Goal: Information Seeking & Learning: Learn about a topic

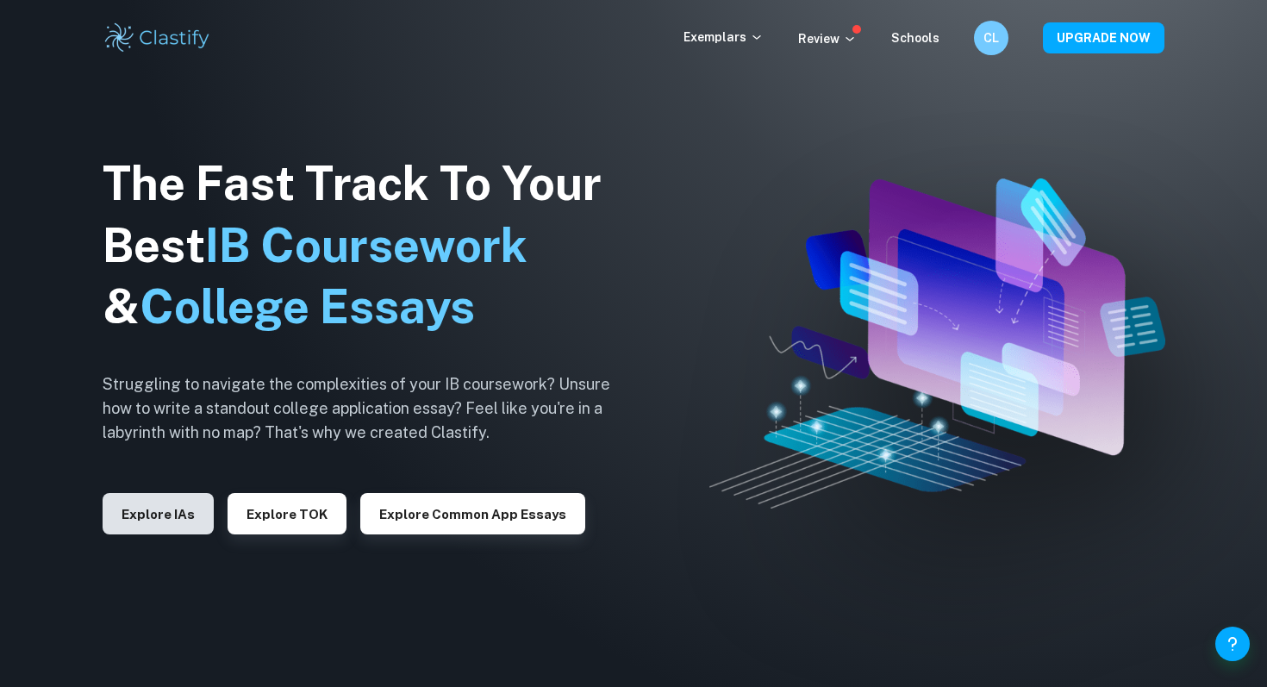
click at [188, 514] on button "Explore IAs" at bounding box center [158, 513] width 111 height 41
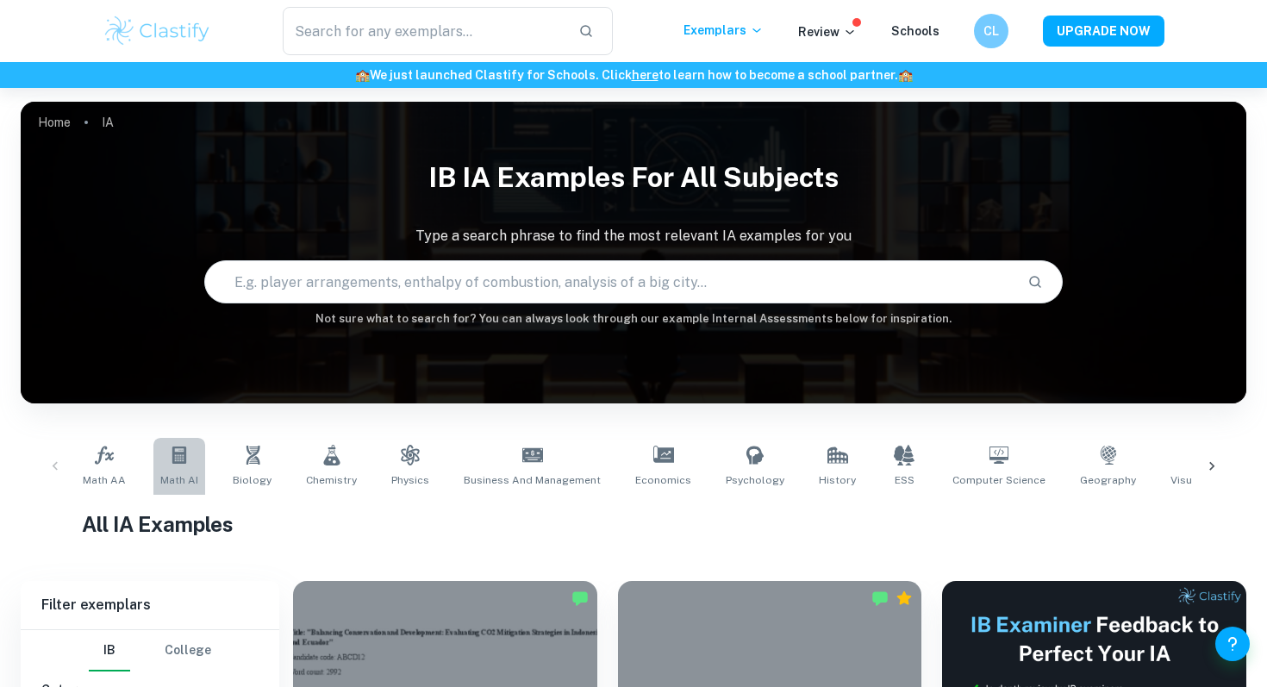
click at [184, 460] on icon at bounding box center [179, 455] width 21 height 21
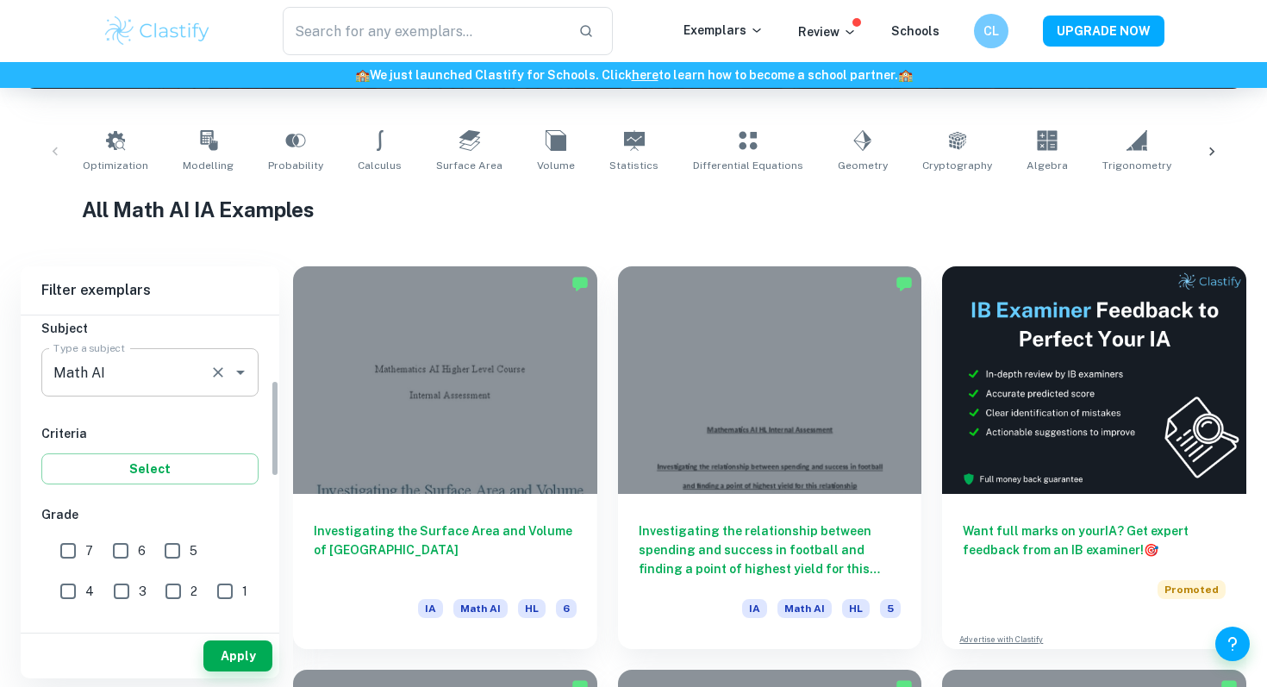
scroll to position [208, 0]
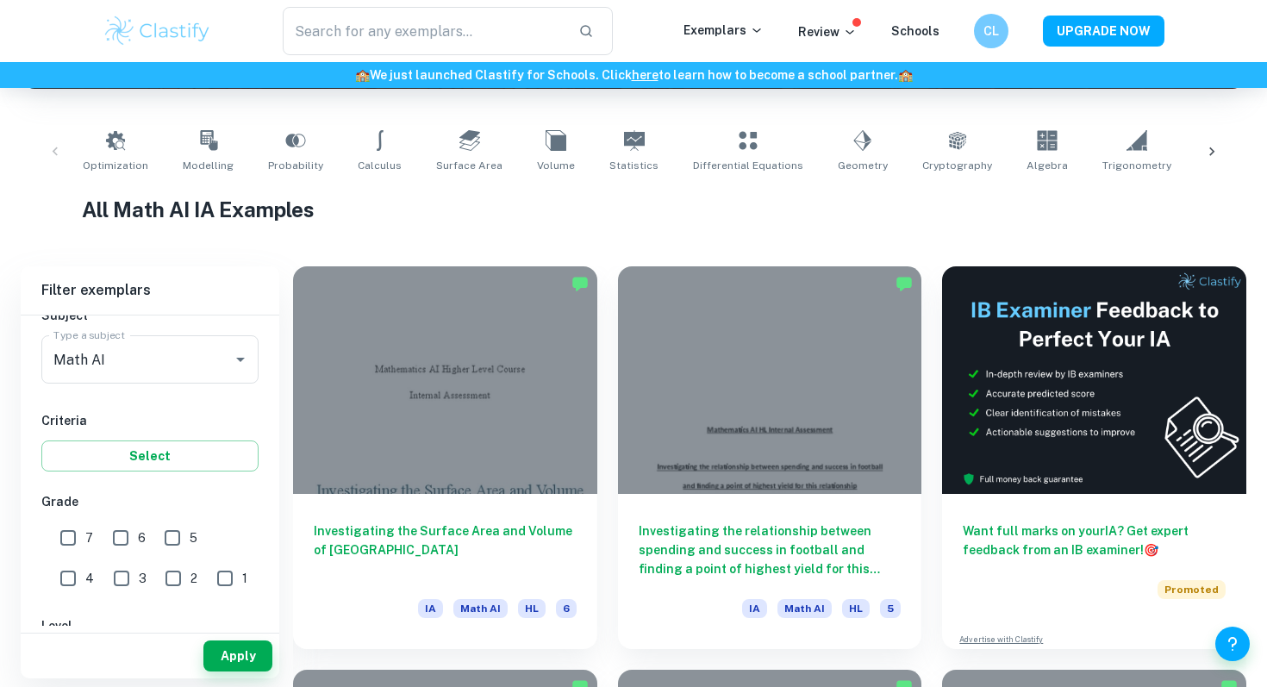
click at [69, 530] on input "7" at bounding box center [68, 538] width 34 height 34
checkbox input "true"
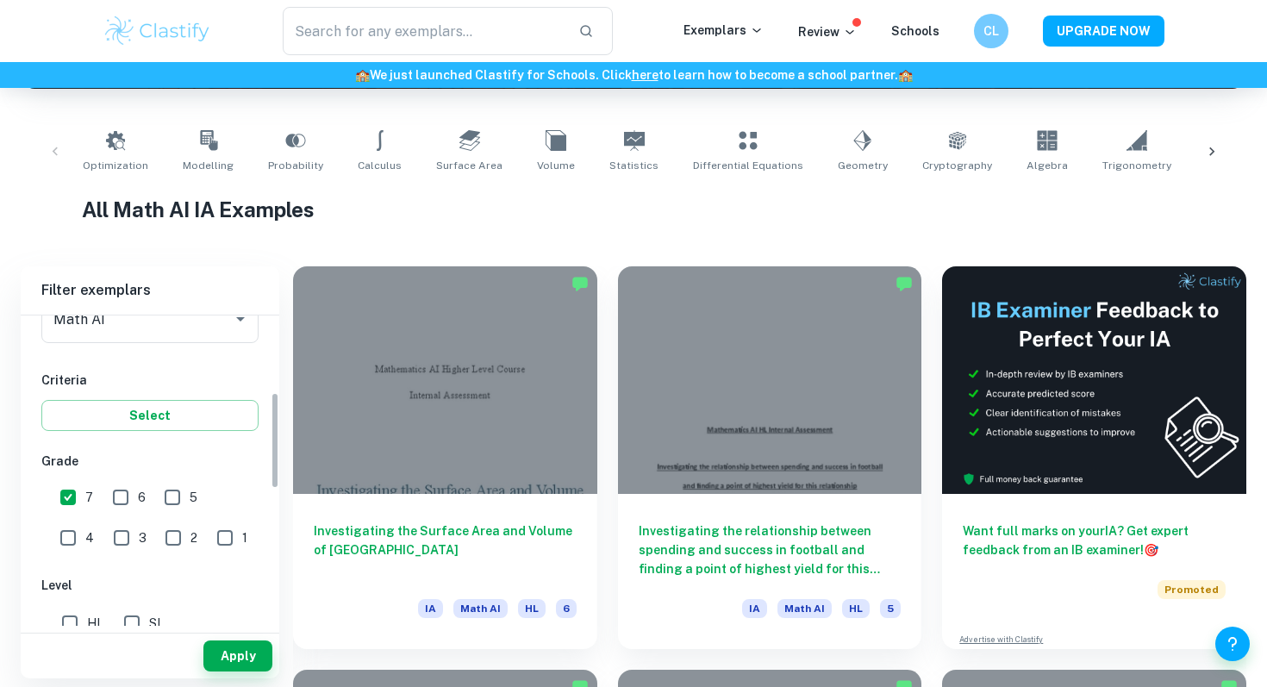
click at [111, 491] on input "6" at bounding box center [120, 497] width 34 height 34
checkbox input "true"
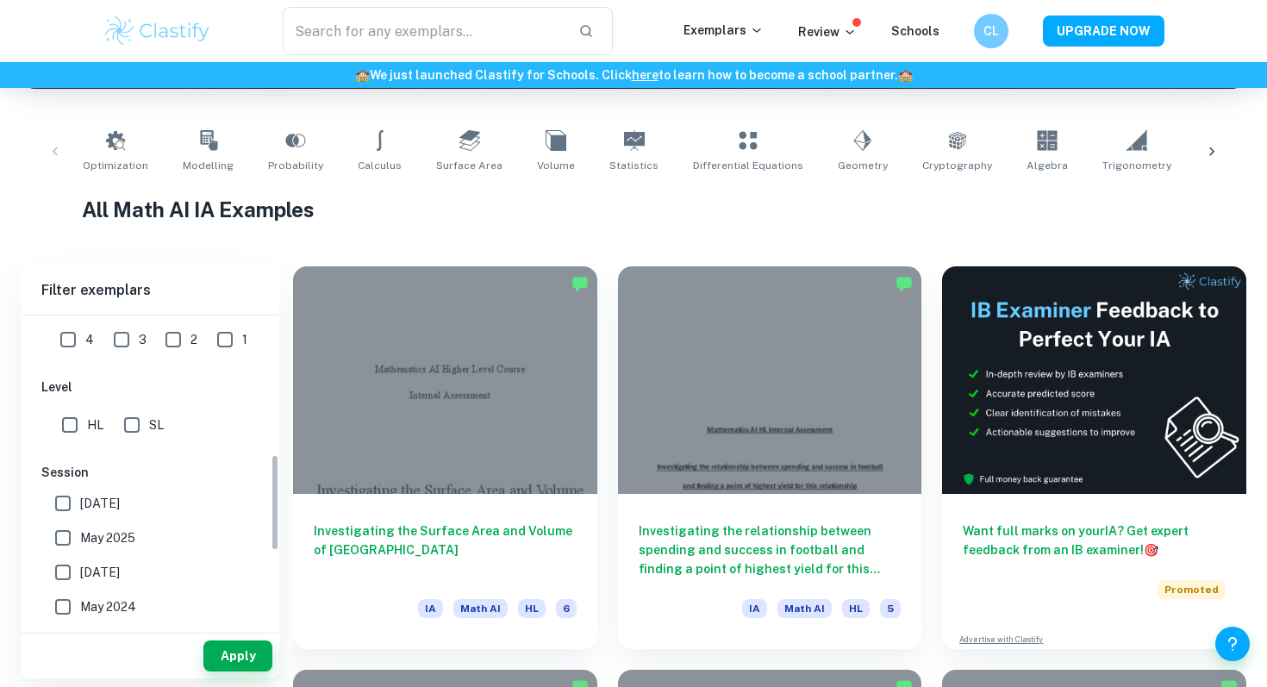
scroll to position [451, 0]
click at [136, 414] on input "SL" at bounding box center [132, 420] width 34 height 34
checkbox input "true"
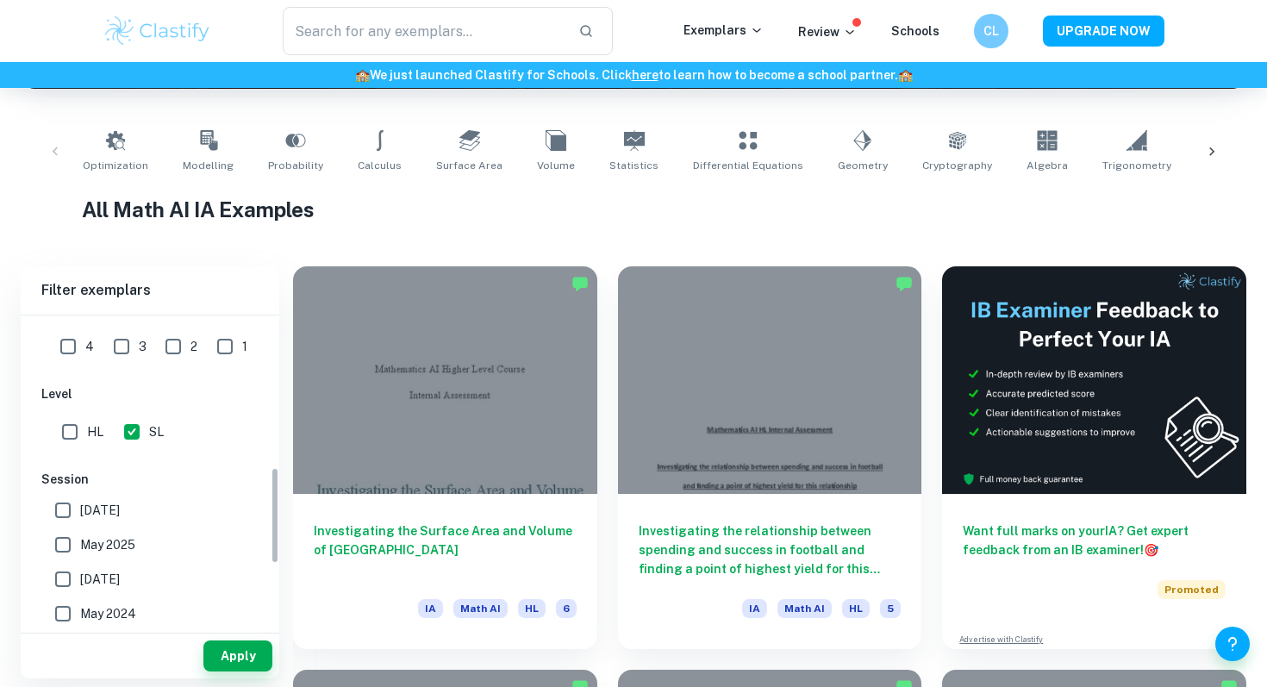
scroll to position [577, 0]
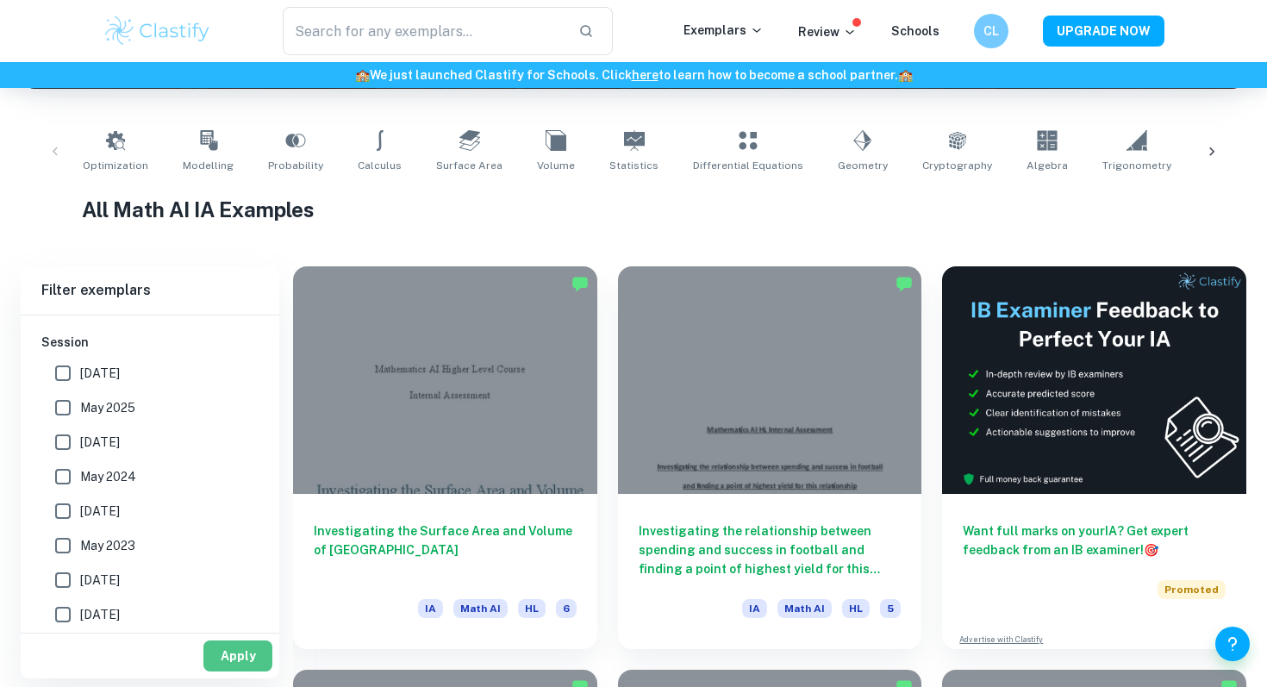
click at [234, 653] on button "Apply" at bounding box center [237, 656] width 69 height 31
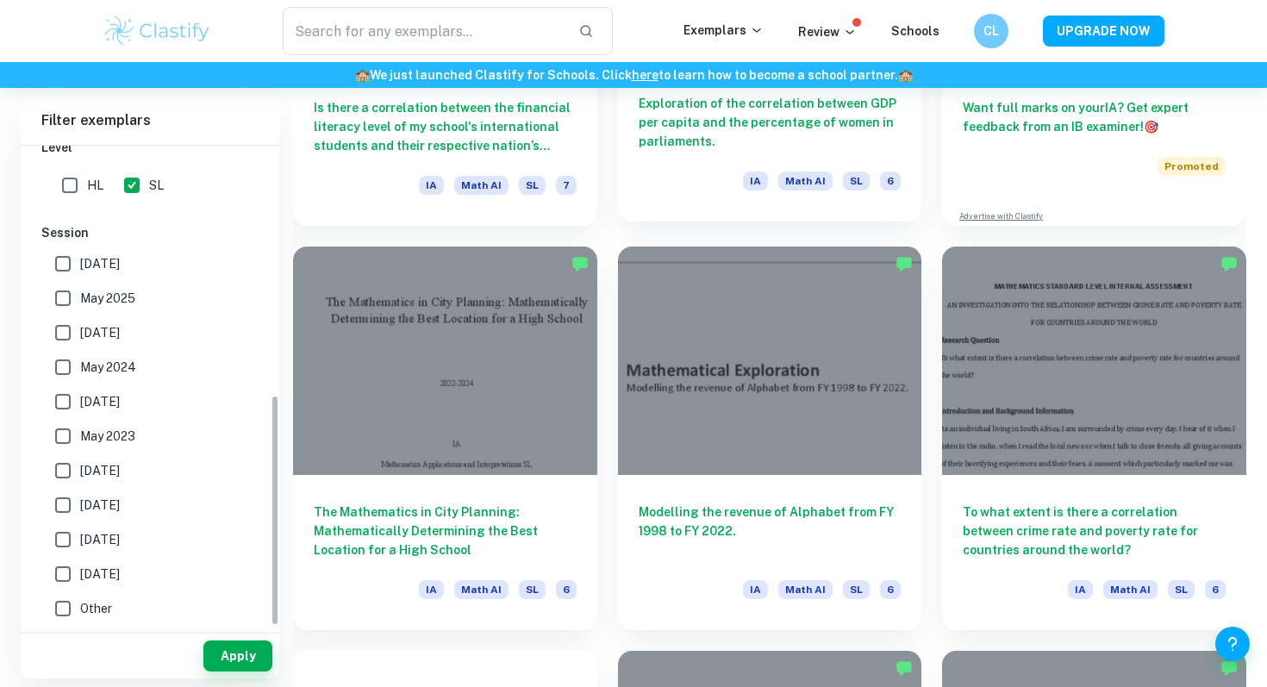
scroll to position [739, 0]
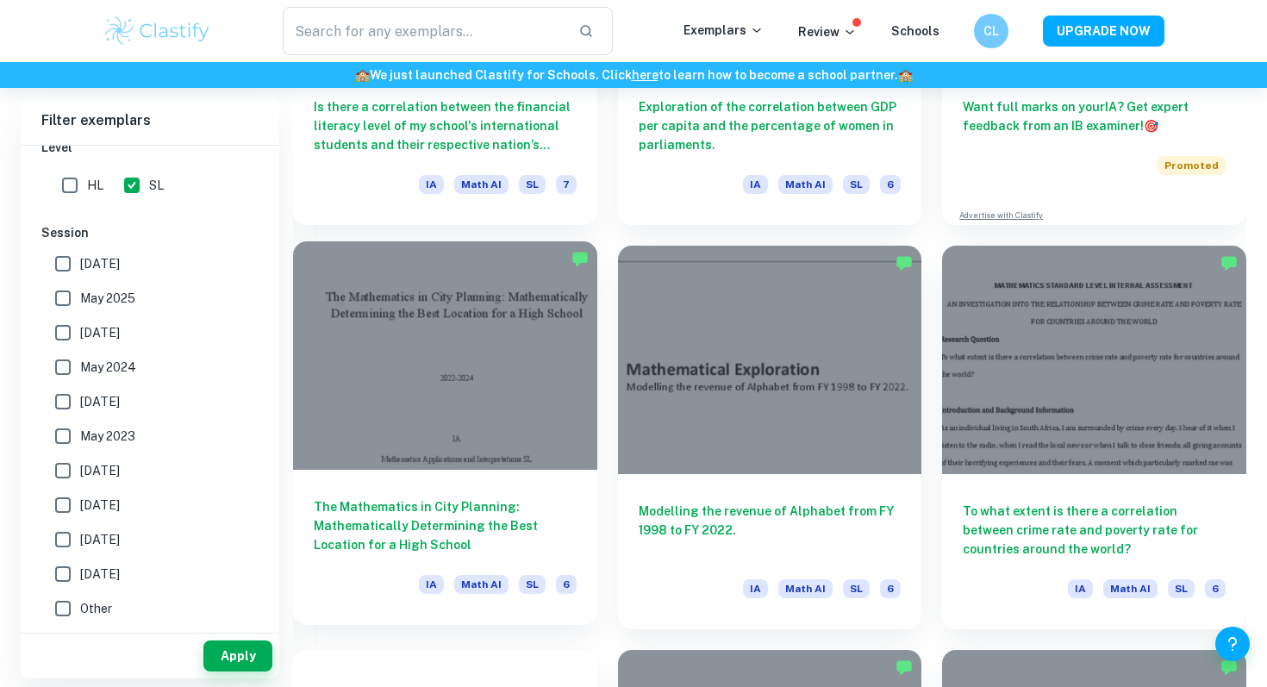
click at [417, 396] on div at bounding box center [445, 355] width 304 height 228
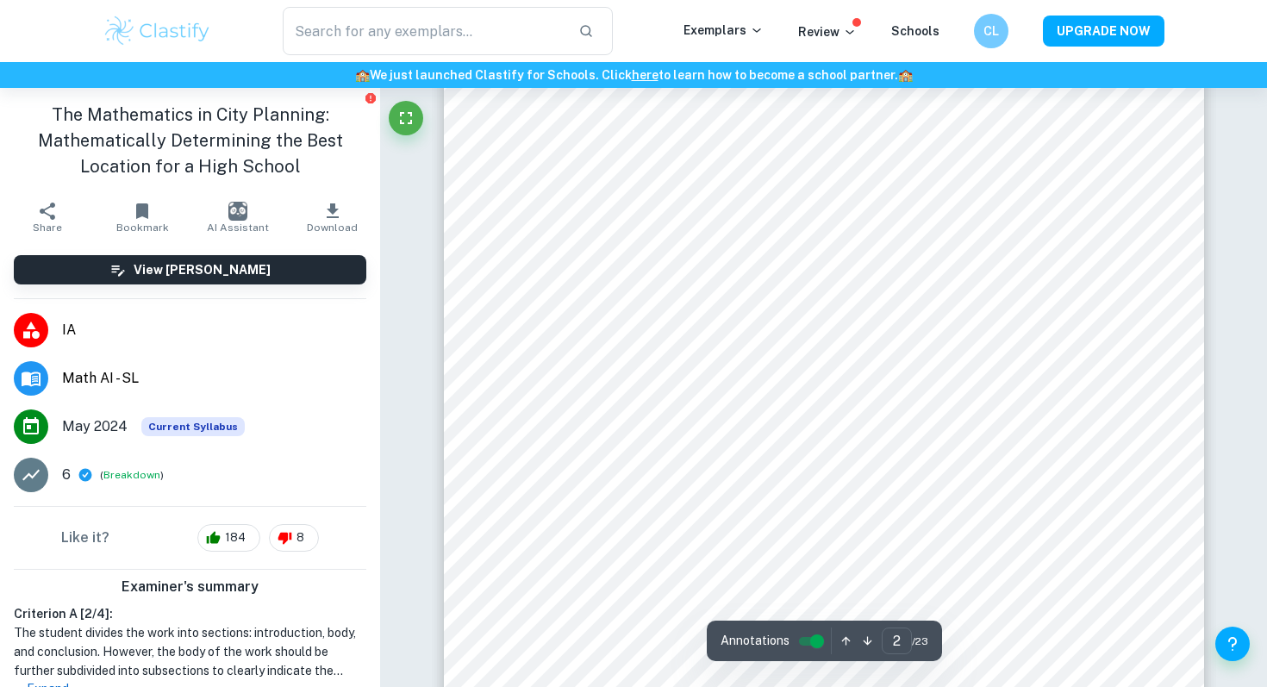
scroll to position [1304, 0]
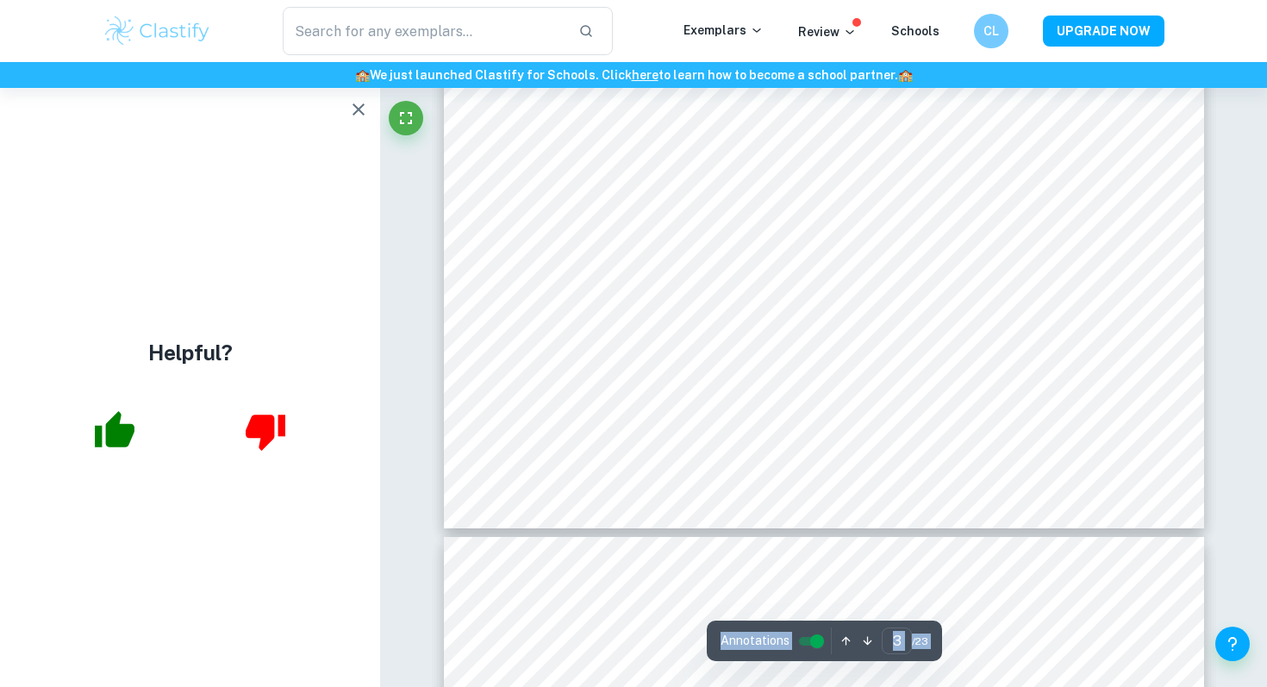
scroll to position [3051, 0]
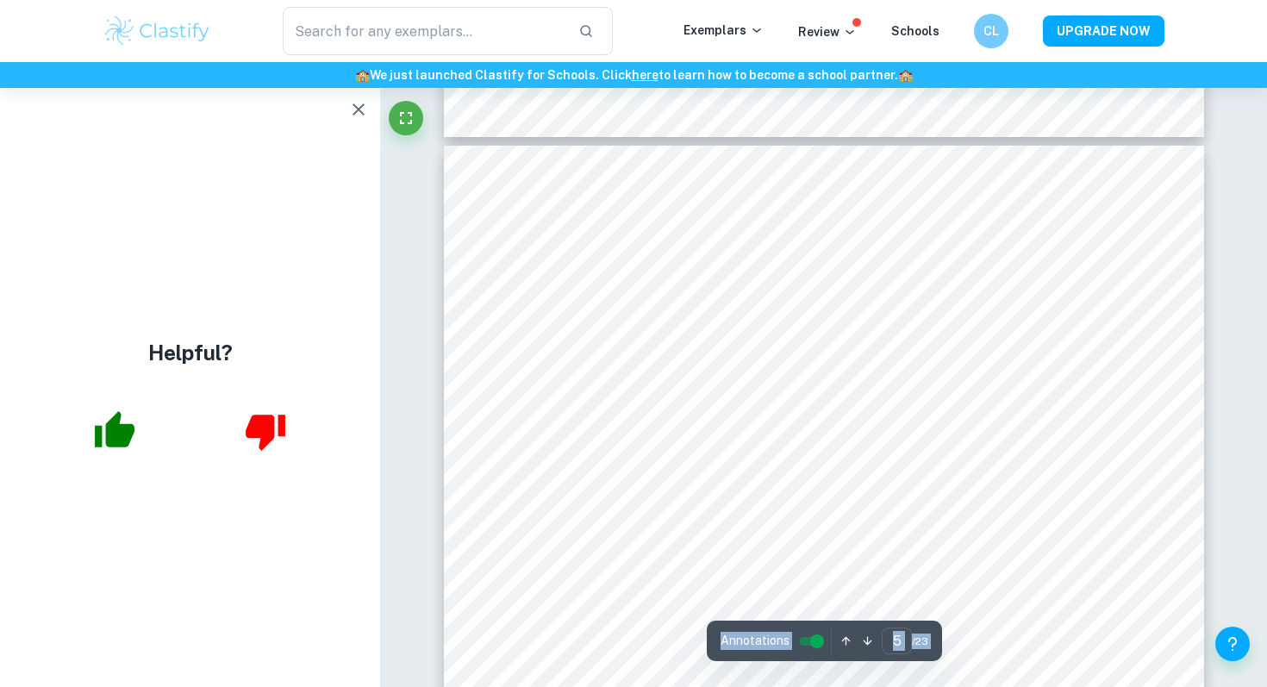
scroll to position [4482, 0]
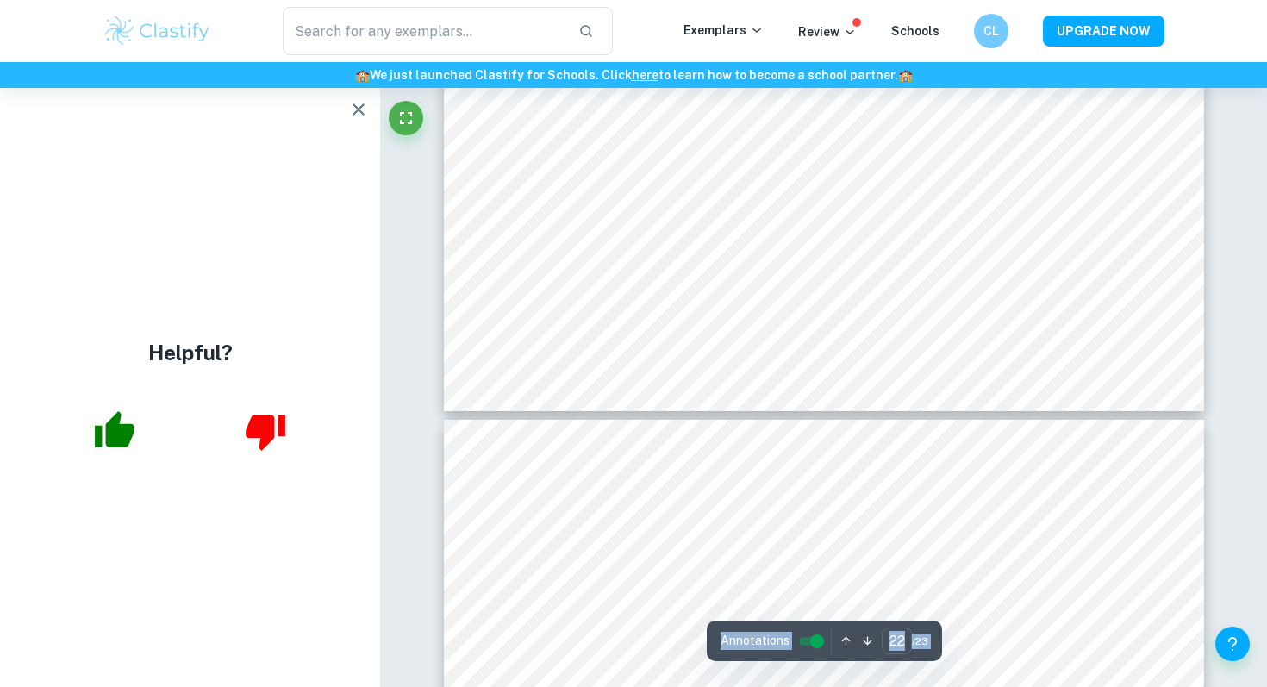
type input "23"
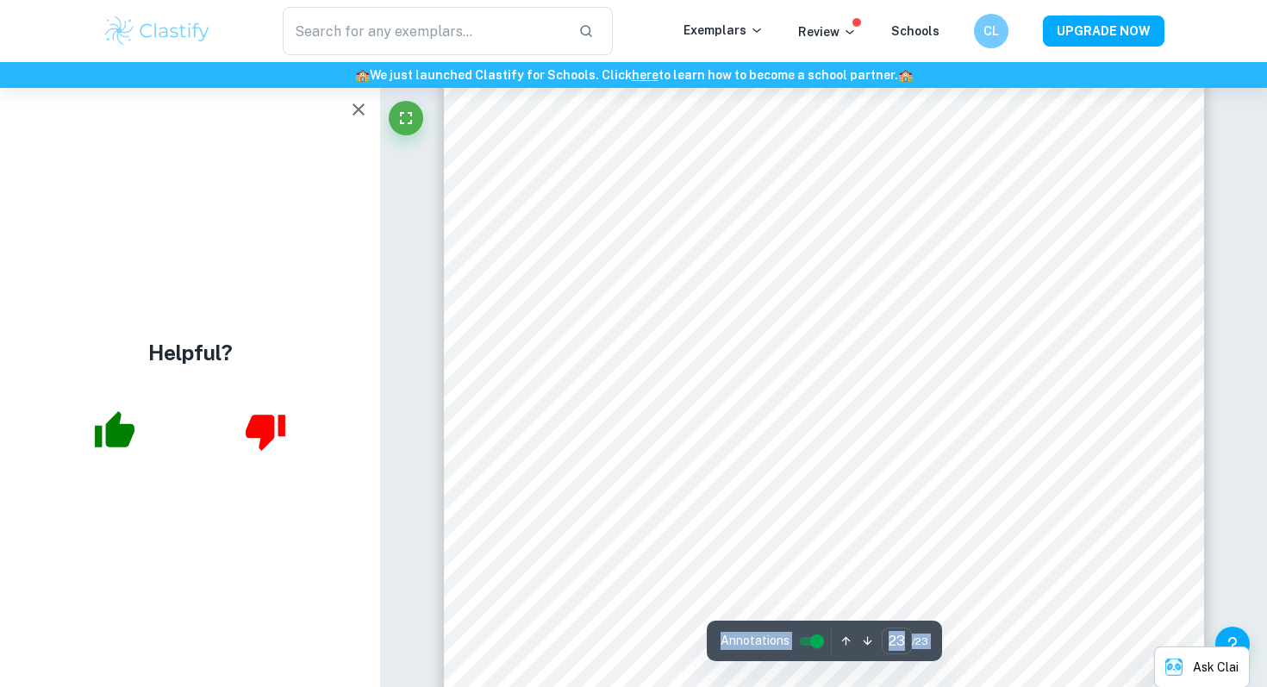
scroll to position [24945, 0]
